Goal: Task Accomplishment & Management: Manage account settings

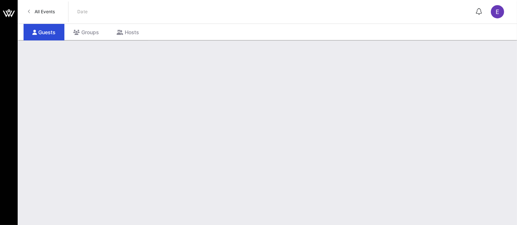
click at [51, 16] on link "All Events" at bounding box center [42, 12] width 36 height 12
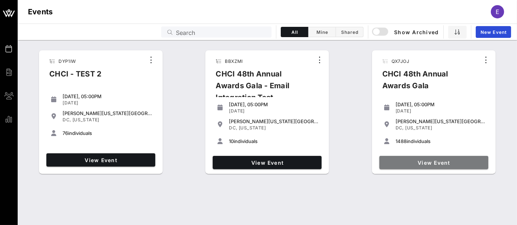
click at [433, 160] on span "View Event" at bounding box center [433, 163] width 103 height 6
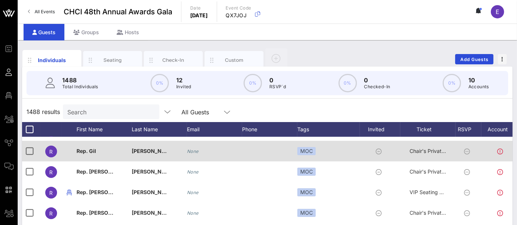
scroll to position [0, 0]
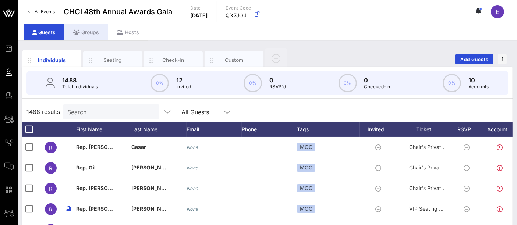
click at [83, 35] on div "Groups" at bounding box center [85, 32] width 43 height 17
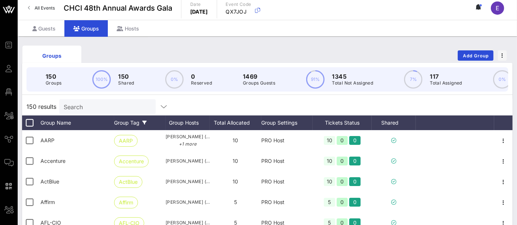
scroll to position [3, 0]
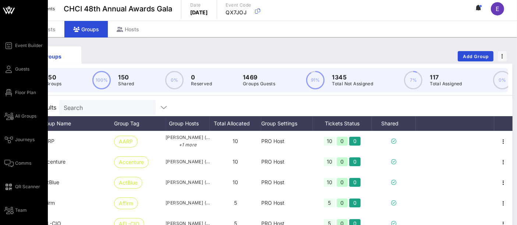
click at [18, 167] on div "Event Builder Guests Floor Plan All Groups Journeys Comms QR Scanner Team Setti…" at bounding box center [25, 139] width 43 height 197
click at [28, 163] on span "Comms" at bounding box center [23, 163] width 16 height 7
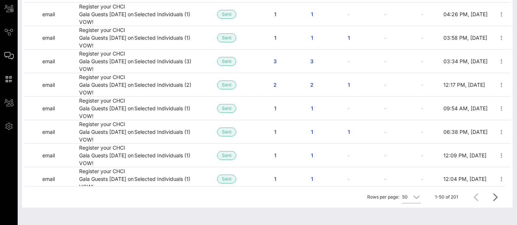
scroll to position [124, 0]
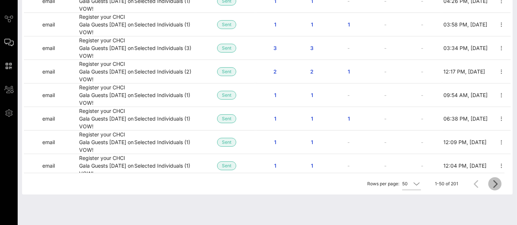
click at [496, 184] on icon "Next page" at bounding box center [494, 183] width 9 height 9
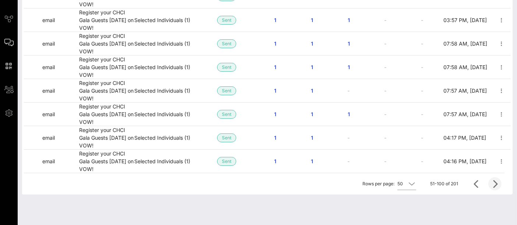
scroll to position [955, 0]
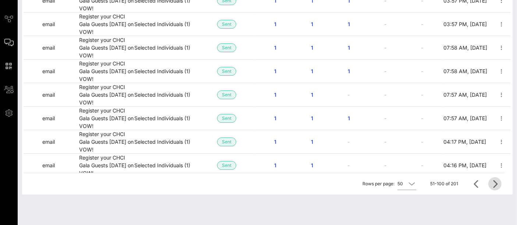
click at [494, 183] on icon "Next page" at bounding box center [494, 183] width 9 height 9
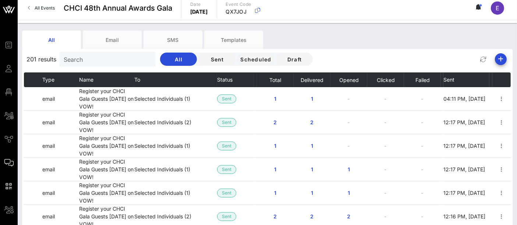
scroll to position [0, 0]
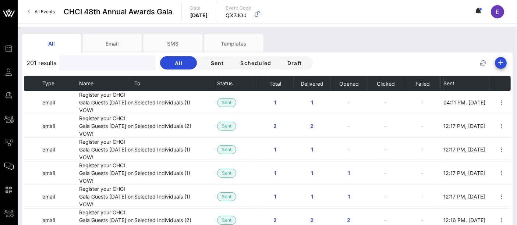
click at [104, 63] on input "text" at bounding box center [107, 63] width 86 height 10
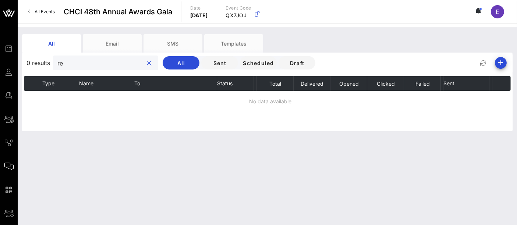
type input "r"
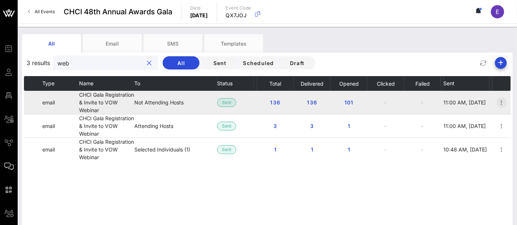
type input "web"
click at [502, 102] on icon "button" at bounding box center [501, 102] width 9 height 9
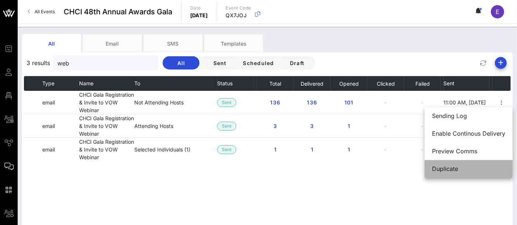
click at [454, 167] on div "Duplicate" at bounding box center [468, 169] width 73 height 7
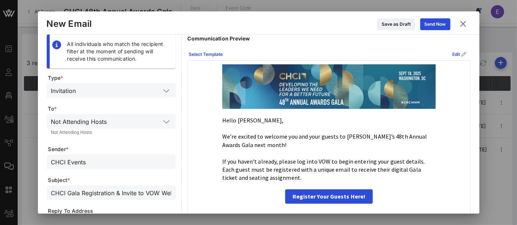
click at [256, 142] on p "We’re excited to welcome you and your guests to CHCI’s 48th Annual Awards Gala …" at bounding box center [328, 140] width 213 height 17
click at [462, 53] on icon at bounding box center [464, 54] width 4 height 4
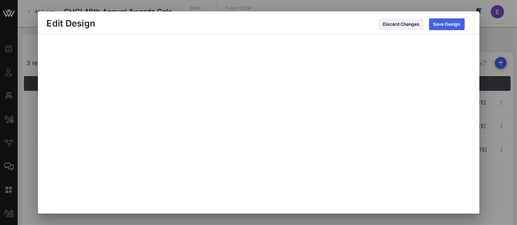
click at [456, 23] on div "Save Design" at bounding box center [446, 24] width 27 height 7
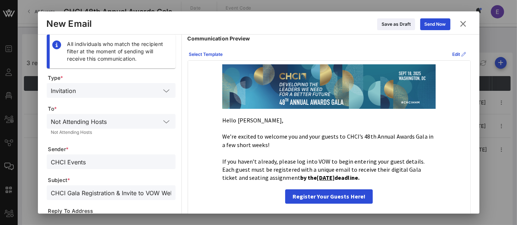
scroll to position [1, 0]
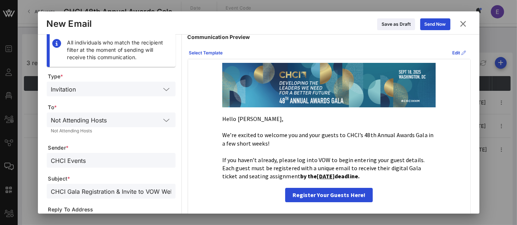
click at [113, 191] on input "CHCI Gala Registration & Invite to VOW Webinar" at bounding box center [111, 191] width 120 height 10
click at [104, 193] on input "CHCI Gala Registration & Invite to VOW Webinar" at bounding box center [111, 191] width 120 height 10
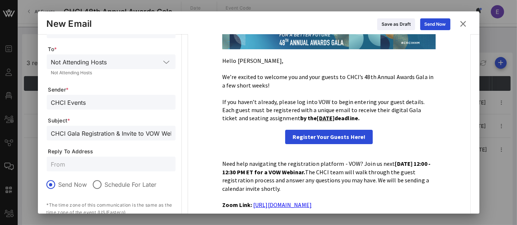
scroll to position [61, 0]
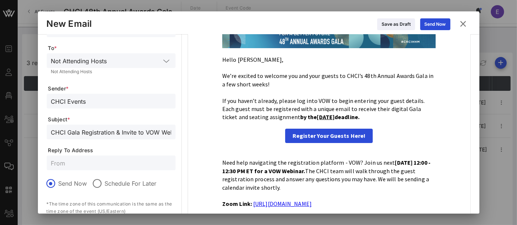
click at [104, 134] on input "CHCI Gala Registration & Invite to VOW Webinar" at bounding box center [111, 132] width 120 height 10
paste input "Register for the CHCI Gala + Join Us for the"
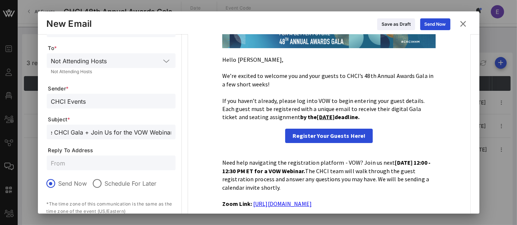
click at [79, 132] on input "Register for the CHCI Gala + Join Us for the VOW Webinar" at bounding box center [111, 132] width 120 height 10
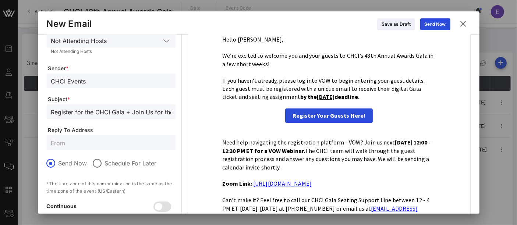
scroll to position [80, 0]
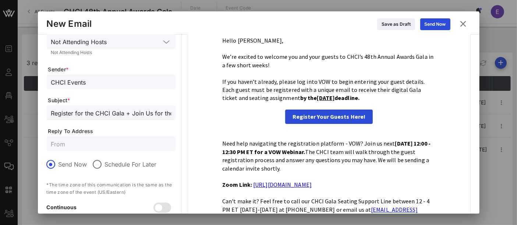
type input "Register for the CHCI Gala + Join Us for the VOW Webinar"
click at [95, 139] on input "text" at bounding box center [111, 144] width 120 height 10
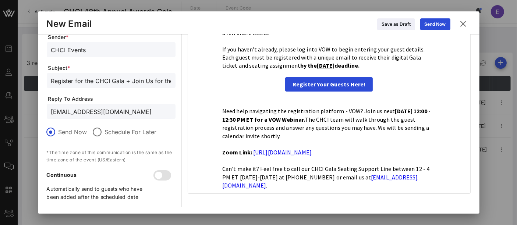
scroll to position [111, 0]
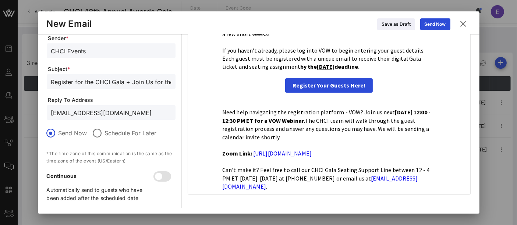
type input "[EMAIL_ADDRESS][DOMAIN_NAME]"
drag, startPoint x: 257, startPoint y: 137, endPoint x: 228, endPoint y: 138, distance: 28.7
click at [228, 138] on p "Need help navigating the registration platform - VOW? Join us next Thursday, Se…" at bounding box center [328, 124] width 213 height 33
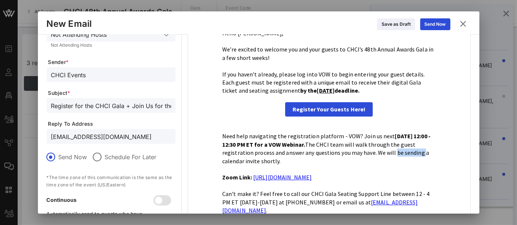
scroll to position [0, 0]
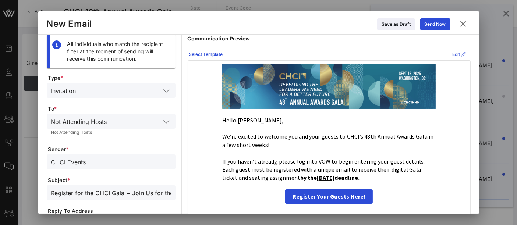
click at [452, 52] on div "Edit" at bounding box center [459, 54] width 14 height 7
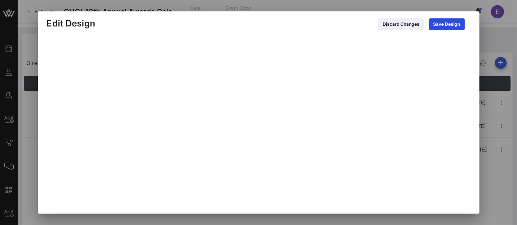
scroll to position [63, 0]
click at [449, 24] on icon at bounding box center [446, 24] width 6 height 7
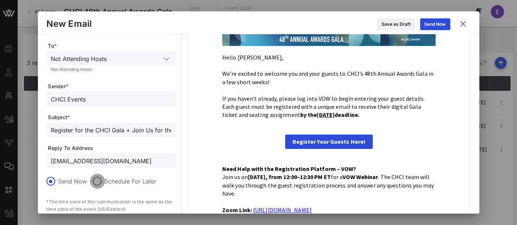
click at [96, 182] on div at bounding box center [97, 181] width 13 height 13
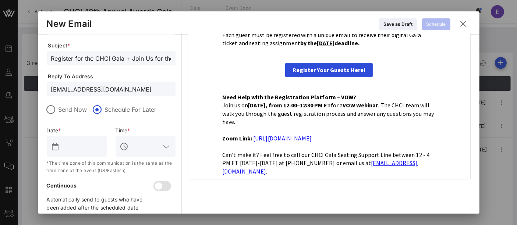
scroll to position [136, 0]
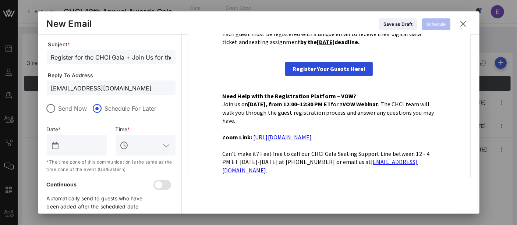
click at [57, 146] on button "prepend icon" at bounding box center [55, 145] width 7 height 7
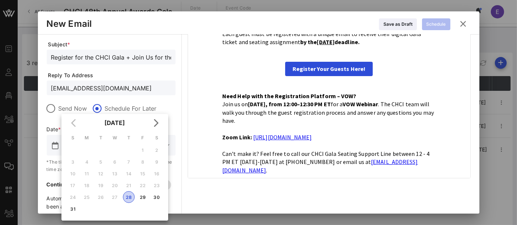
click at [130, 199] on div "28" at bounding box center [128, 198] width 11 height 6
type input "Aug 28, 2025"
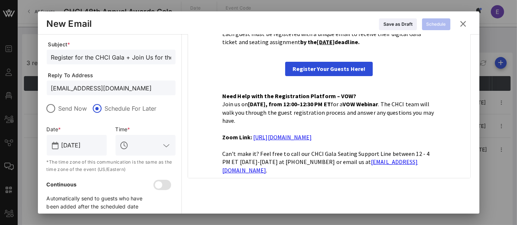
click at [157, 147] on input "text" at bounding box center [145, 145] width 31 height 12
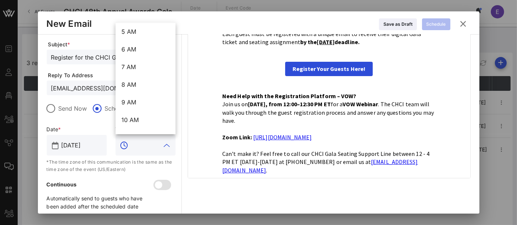
scroll to position [93, 0]
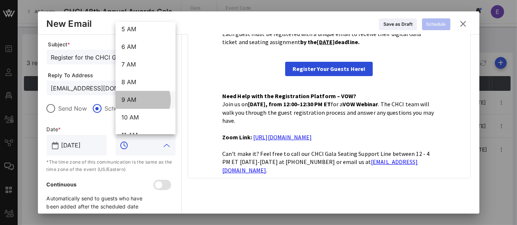
click at [144, 98] on div "9 AM" at bounding box center [145, 99] width 48 height 7
type input "9 AM"
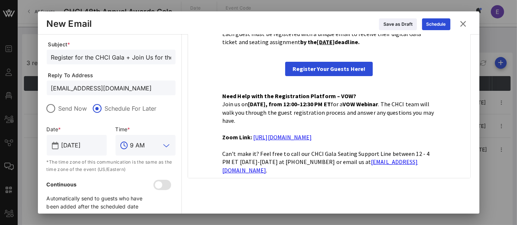
scroll to position [145, 0]
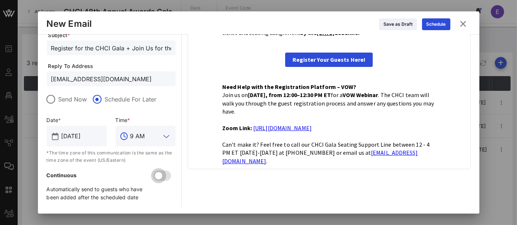
click at [160, 175] on div at bounding box center [158, 176] width 13 height 13
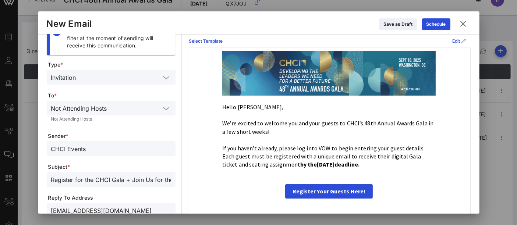
scroll to position [0, 0]
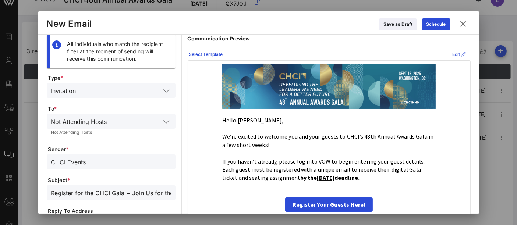
click at [456, 53] on icon at bounding box center [459, 54] width 7 height 7
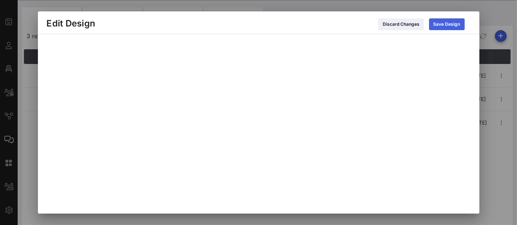
click at [451, 25] on div "Save Design" at bounding box center [446, 24] width 27 height 7
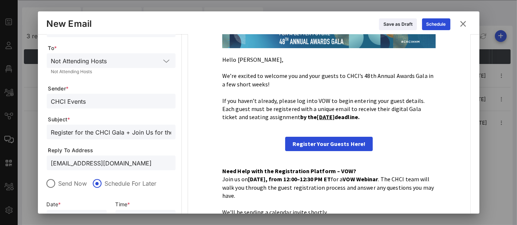
scroll to position [60, 0]
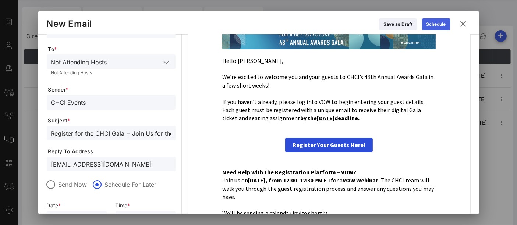
click at [444, 23] on div "Schedule" at bounding box center [435, 24] width 19 height 7
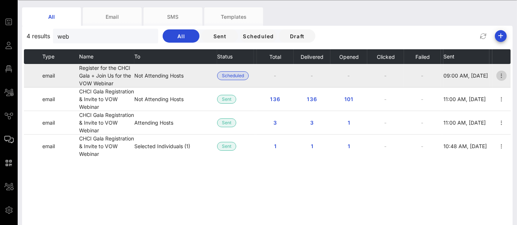
click at [504, 77] on icon "button" at bounding box center [501, 75] width 9 height 9
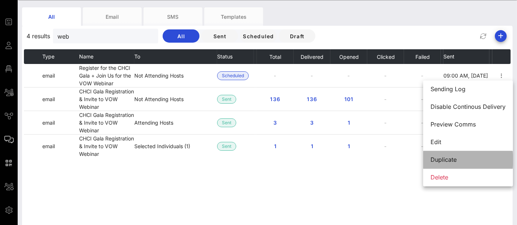
click at [458, 159] on div "Duplicate" at bounding box center [467, 159] width 75 height 7
type input "CHCI Events"
type input "Register for the CHCI Gala + Join Us for the VOW Webinar"
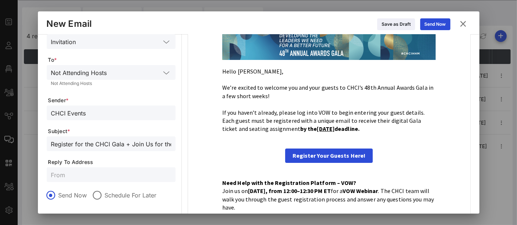
scroll to position [48, 0]
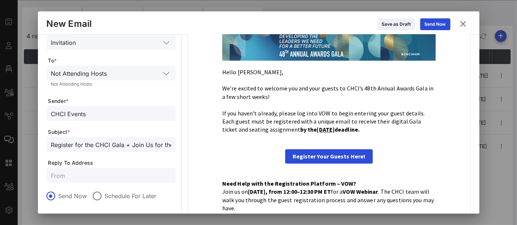
click at [95, 175] on input "text" at bounding box center [111, 176] width 120 height 10
type input "[EMAIL_ADDRESS][DOMAIN_NAME]"
click at [101, 195] on div at bounding box center [97, 196] width 13 height 13
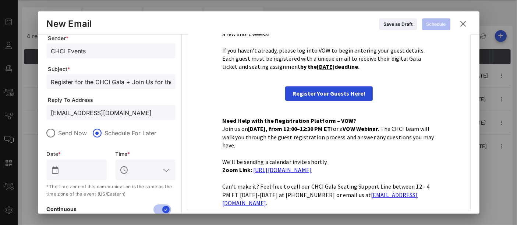
scroll to position [112, 0]
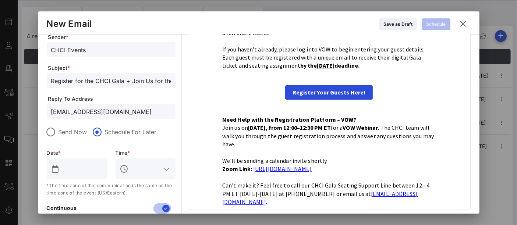
click at [54, 166] on button "prepend icon" at bounding box center [55, 169] width 7 height 7
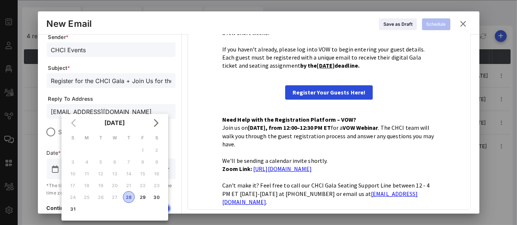
click at [128, 199] on div "28" at bounding box center [128, 198] width 11 height 6
type input "Aug 28, 2025"
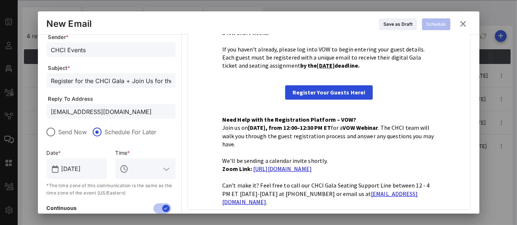
click at [165, 168] on icon at bounding box center [166, 169] width 7 height 9
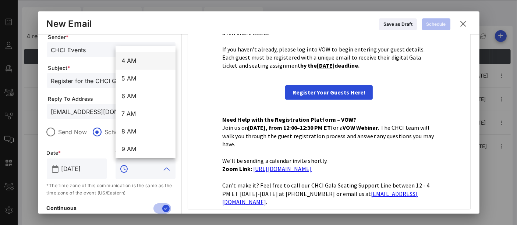
scroll to position [68, 0]
click at [130, 146] on div "9 AM" at bounding box center [145, 148] width 48 height 7
type input "9 AM"
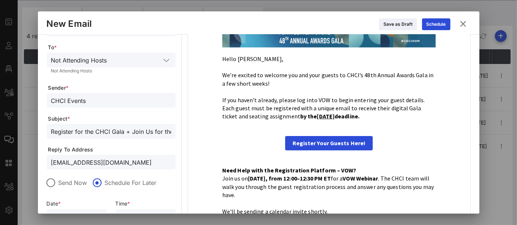
scroll to position [60, 0]
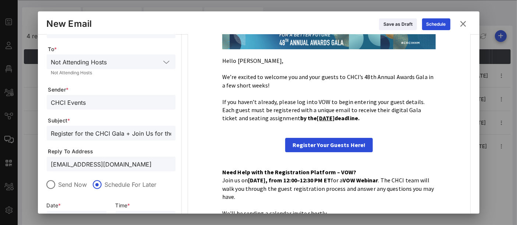
click at [168, 61] on icon at bounding box center [166, 62] width 7 height 9
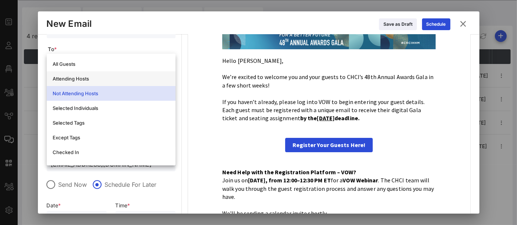
click at [121, 80] on div "Attending Hosts" at bounding box center [111, 79] width 117 height 6
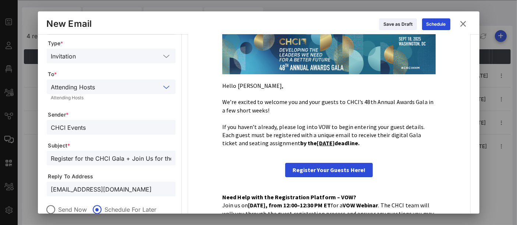
scroll to position [0, 0]
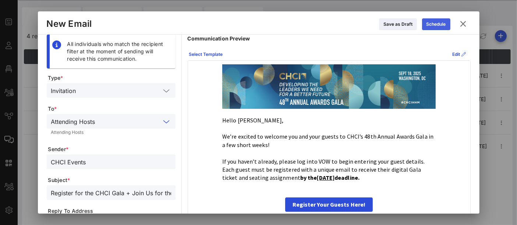
click at [440, 24] on div "Schedule" at bounding box center [435, 24] width 19 height 7
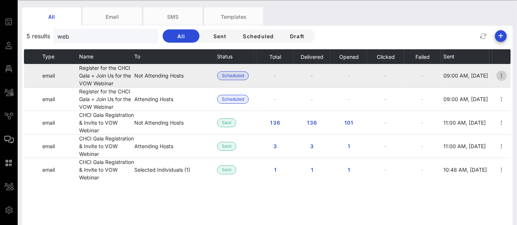
click at [503, 78] on icon "button" at bounding box center [501, 75] width 9 height 9
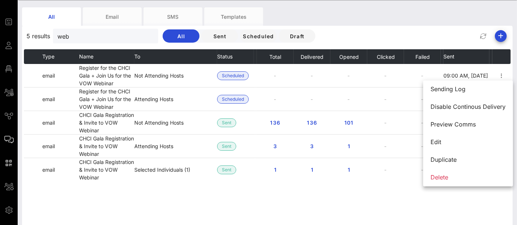
click at [405, 201] on div "Type Name To Status Total Delivered Opened Clicked Failed Sent email Register f…" at bounding box center [267, 159] width 487 height 221
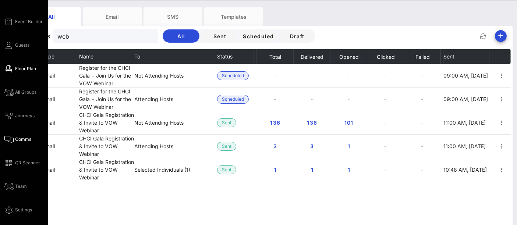
click at [21, 68] on span "Floor Plan" at bounding box center [25, 68] width 21 height 7
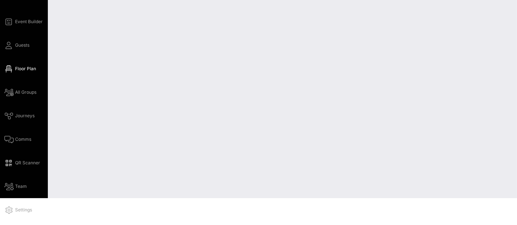
scroll to position [15, 0]
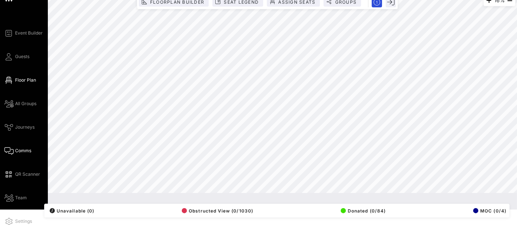
click at [26, 152] on span "Comms" at bounding box center [23, 150] width 16 height 7
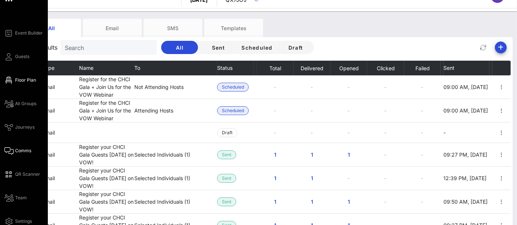
click at [23, 81] on span "Floor Plan" at bounding box center [25, 80] width 21 height 7
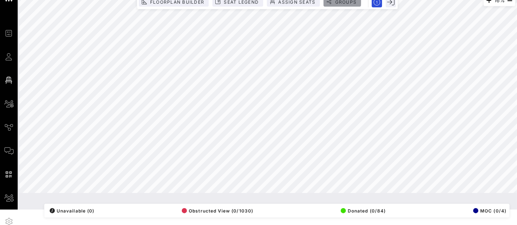
click at [345, 1] on span "Groups" at bounding box center [345, 2] width 22 height 6
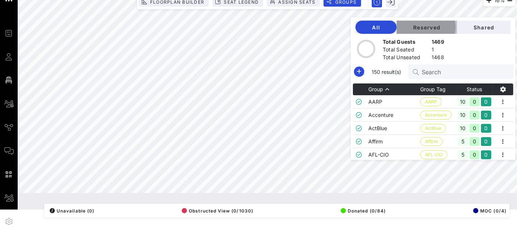
click at [427, 24] on span "Reserved" at bounding box center [426, 27] width 49 height 6
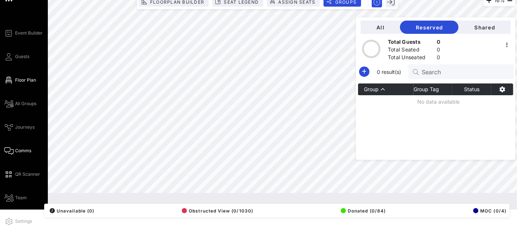
click at [24, 150] on span "Comms" at bounding box center [23, 150] width 16 height 7
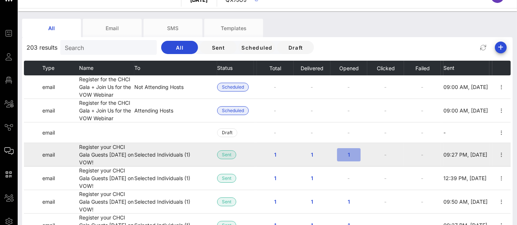
click at [346, 154] on span "1" at bounding box center [349, 155] width 12 height 6
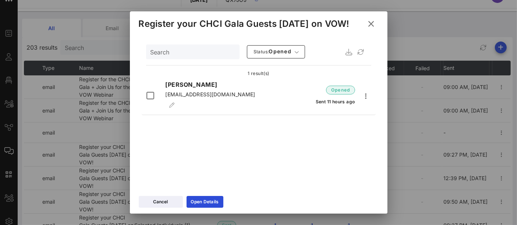
click at [374, 22] on icon at bounding box center [371, 23] width 10 height 11
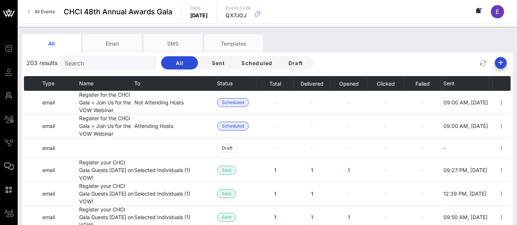
click at [47, 13] on span "All Events" at bounding box center [45, 12] width 20 height 6
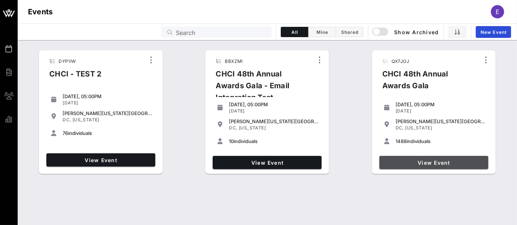
click at [429, 166] on link "View Event" at bounding box center [433, 162] width 109 height 13
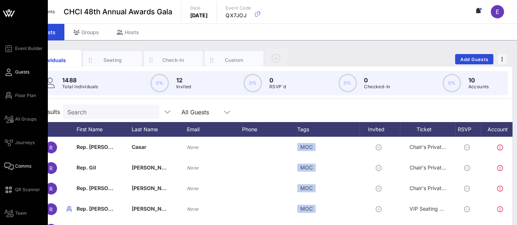
click at [8, 167] on icon at bounding box center [8, 166] width 9 height 1
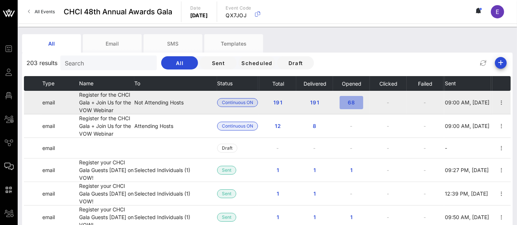
click at [353, 104] on span "68" at bounding box center [351, 102] width 12 height 6
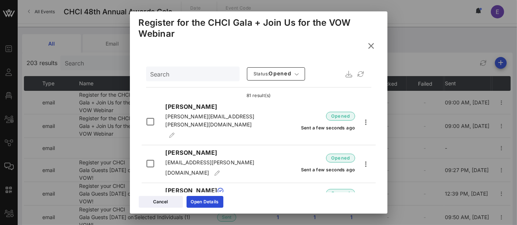
click at [370, 48] on icon at bounding box center [371, 45] width 12 height 11
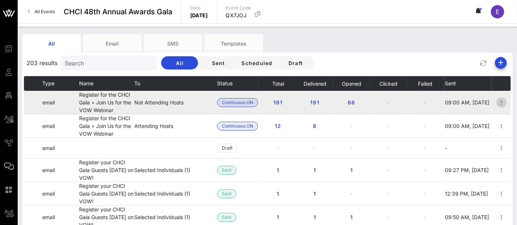
click at [499, 104] on icon "button" at bounding box center [501, 102] width 9 height 9
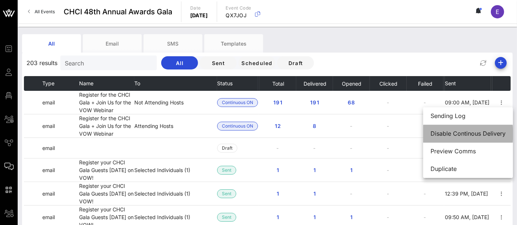
click at [473, 135] on div "Disable Continous Delivery" at bounding box center [467, 133] width 75 height 7
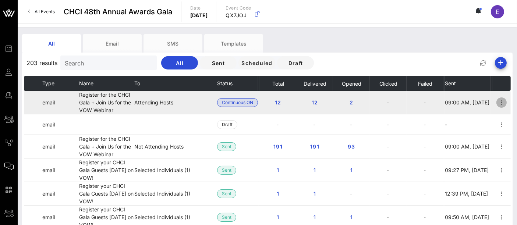
click at [497, 101] on icon "button" at bounding box center [501, 102] width 9 height 9
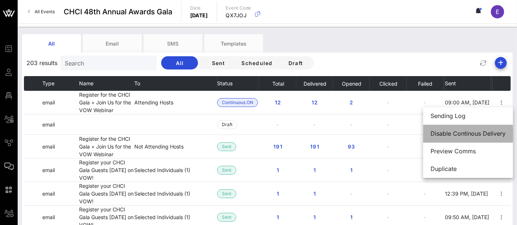
click at [495, 134] on div "Disable Continous Delivery" at bounding box center [467, 133] width 75 height 7
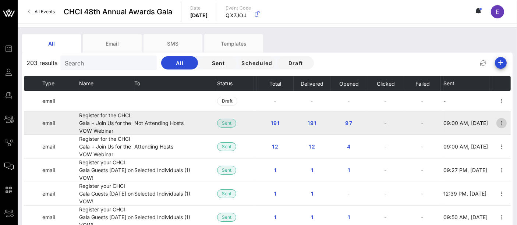
click at [497, 121] on icon "button" at bounding box center [501, 123] width 9 height 9
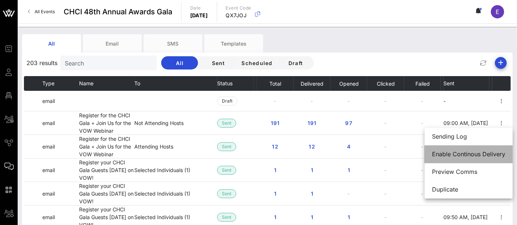
click at [474, 155] on div "Enable Continous Delivery" at bounding box center [468, 154] width 73 height 7
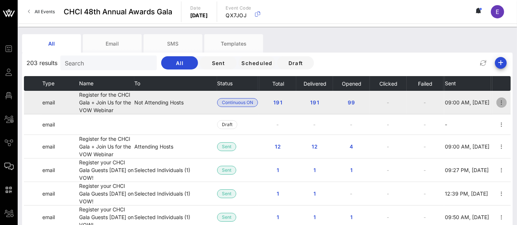
click at [497, 105] on icon "button" at bounding box center [501, 102] width 9 height 9
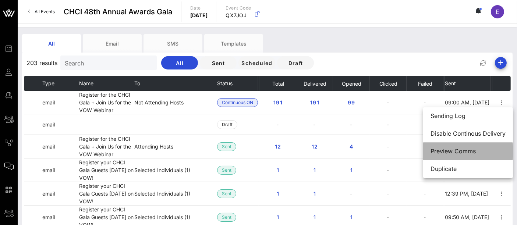
click at [464, 155] on div "Preview Comms" at bounding box center [467, 151] width 75 height 7
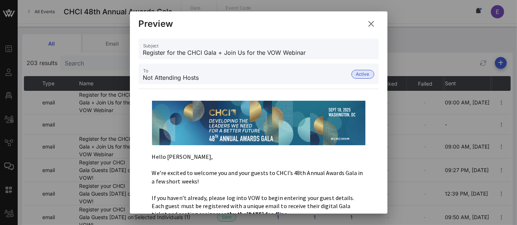
click at [301, 165] on p at bounding box center [258, 165] width 213 height 8
click at [259, 135] on img at bounding box center [258, 123] width 213 height 45
click at [253, 142] on img at bounding box center [258, 123] width 213 height 45
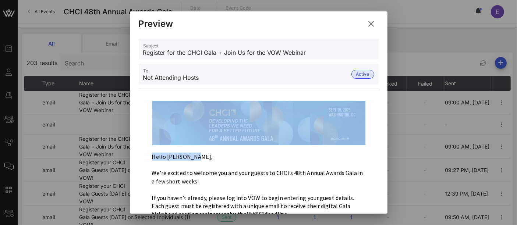
drag, startPoint x: 192, startPoint y: 157, endPoint x: 160, endPoint y: 108, distance: 58.8
click at [160, 108] on div "Hello [PERSON_NAME], We’re excited to welcome you and your guests to CHCI’s 48t…" at bounding box center [258, 227] width 221 height 261
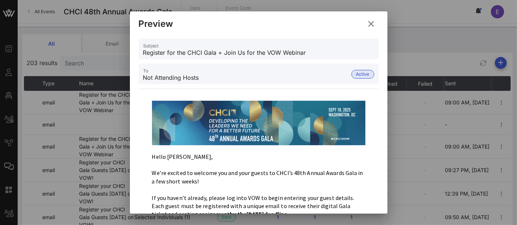
click at [230, 170] on p "We’re excited to welcome you and your guests to CHCI’s 48th Annual Awards Gala …" at bounding box center [258, 177] width 213 height 17
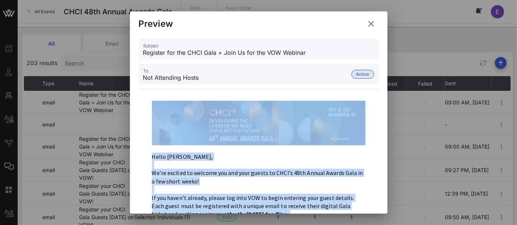
drag, startPoint x: 344, startPoint y: 193, endPoint x: 152, endPoint y: 99, distance: 212.8
click at [152, 99] on div "Hello [PERSON_NAME], We’re excited to welcome you and your guests to CHCI’s 48t…" at bounding box center [258, 227] width 221 height 261
copy div "Hello [PERSON_NAME], We’re excited to welcome you and your guests to [PERSON_NA…"
click at [374, 22] on icon at bounding box center [371, 23] width 13 height 13
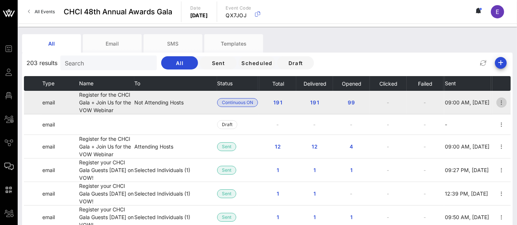
click at [499, 104] on icon "button" at bounding box center [501, 102] width 9 height 9
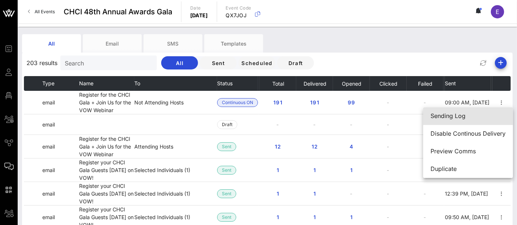
click at [460, 113] on div "Sending Log" at bounding box center [467, 116] width 75 height 7
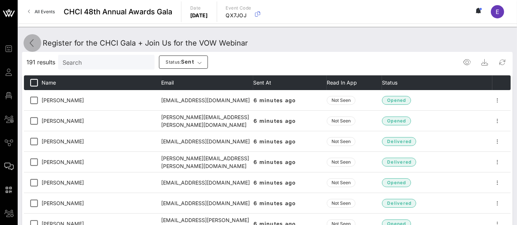
click at [33, 43] on icon at bounding box center [32, 43] width 9 height 9
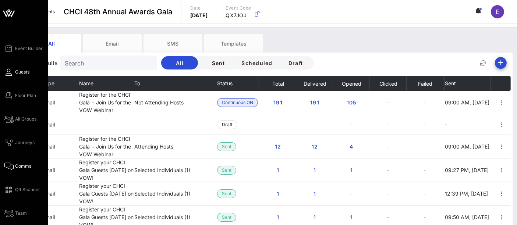
click at [24, 72] on span "Guests" at bounding box center [22, 72] width 14 height 7
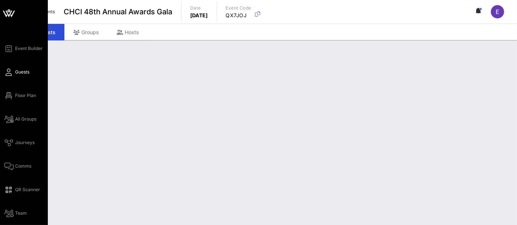
click at [92, 31] on div "Groups" at bounding box center [85, 32] width 43 height 17
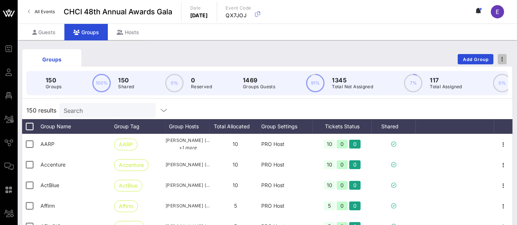
click at [500, 58] on span "button" at bounding box center [502, 59] width 9 height 5
click at [487, 74] on div "Export To CSV" at bounding box center [489, 71] width 32 height 6
click at [122, 60] on div "Groups Add Group" at bounding box center [267, 59] width 490 height 24
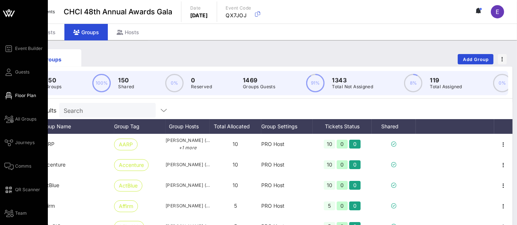
click at [27, 96] on span "Floor Plan" at bounding box center [25, 95] width 21 height 7
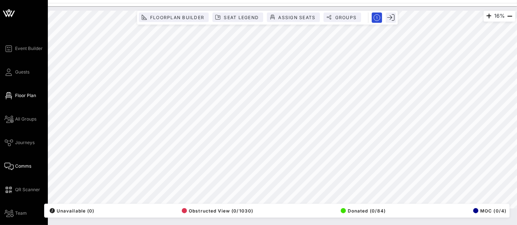
click at [20, 170] on link "Comms" at bounding box center [17, 166] width 27 height 9
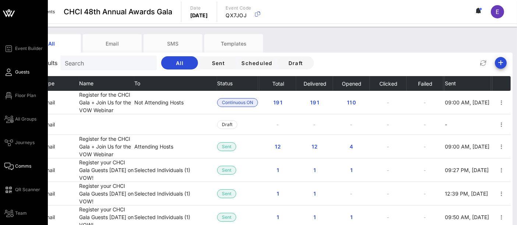
click at [18, 75] on span "Guests" at bounding box center [22, 72] width 14 height 7
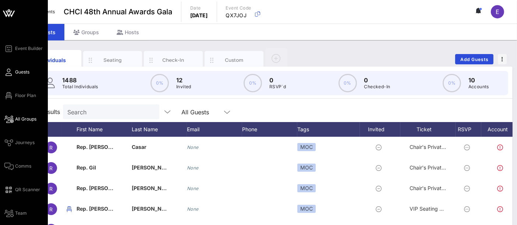
click at [31, 120] on span "All Groups" at bounding box center [25, 119] width 21 height 7
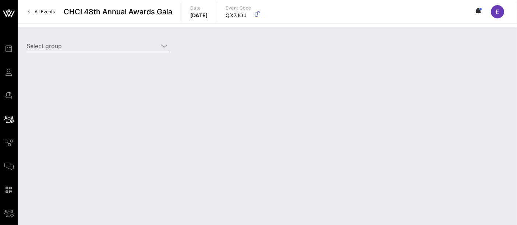
click at [163, 46] on icon at bounding box center [164, 46] width 7 height 9
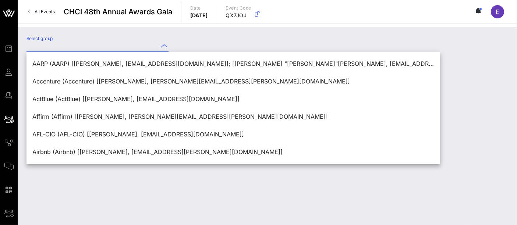
click at [192, 45] on div "Select group" at bounding box center [267, 47] width 490 height 26
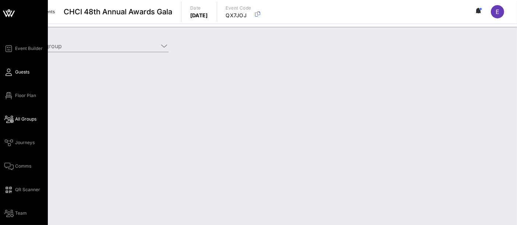
click at [22, 71] on span "Guests" at bounding box center [22, 72] width 14 height 7
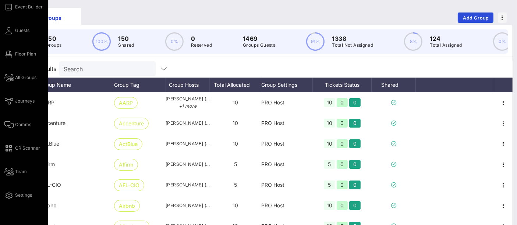
scroll to position [41, 0]
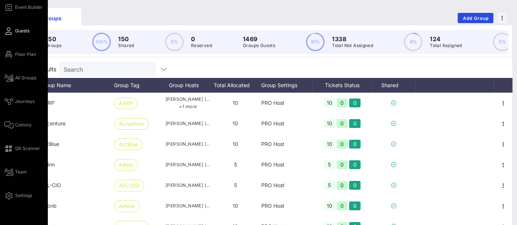
click at [25, 31] on span "Guests" at bounding box center [22, 31] width 14 height 7
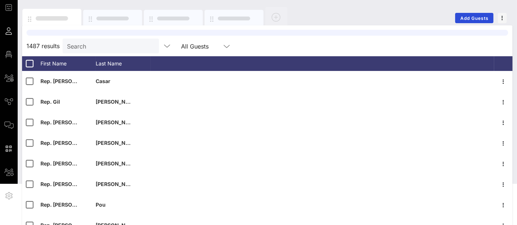
click at [0, 0] on span "Event Builder" at bounding box center [0, 0] width 0 height 0
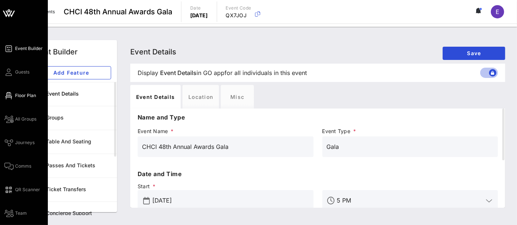
click at [27, 93] on span "Floor Plan" at bounding box center [25, 95] width 21 height 7
